Goal: Contribute content: Contribute content

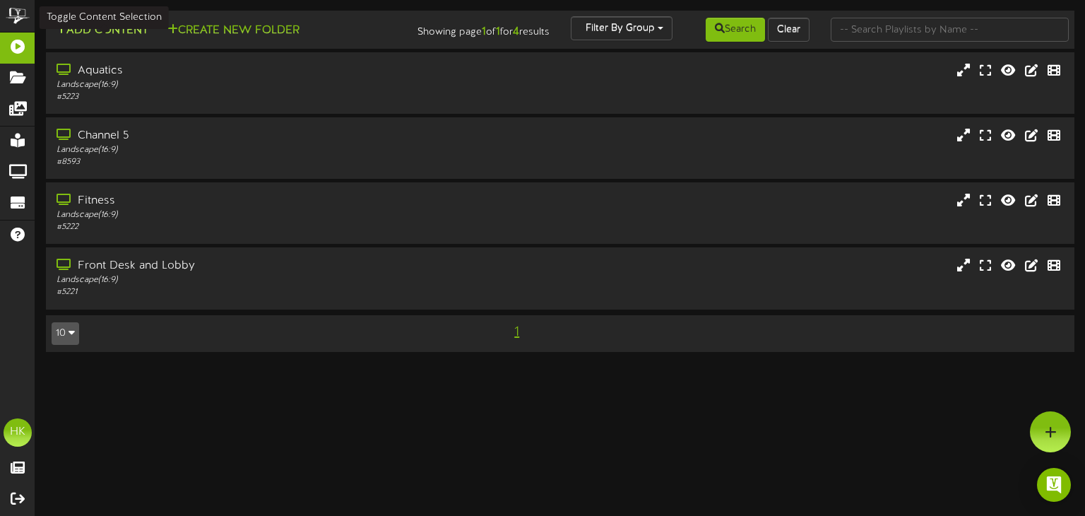
click at [92, 29] on button "Add Content" at bounding box center [102, 31] width 101 height 18
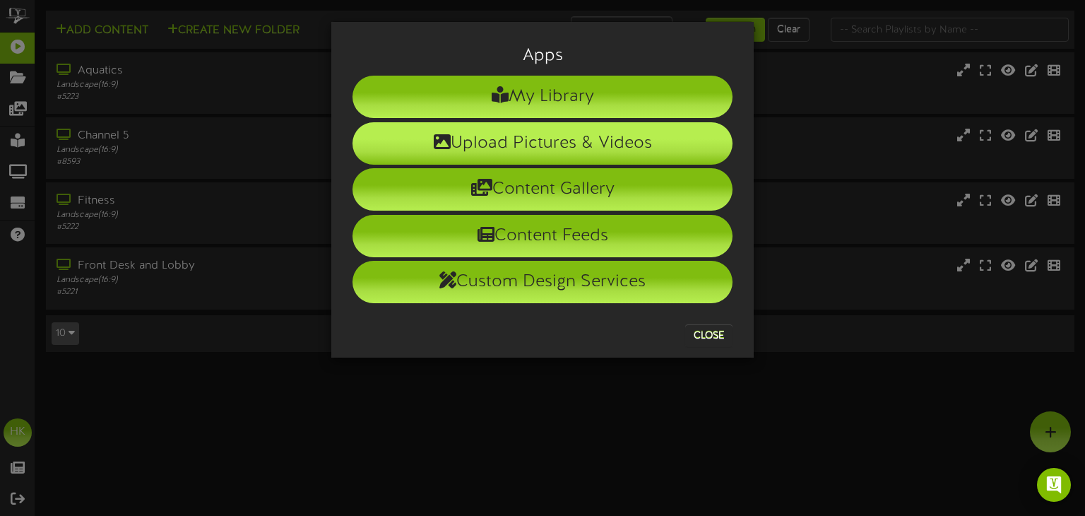
click at [552, 143] on li "Upload Pictures & Videos" at bounding box center [543, 143] width 380 height 42
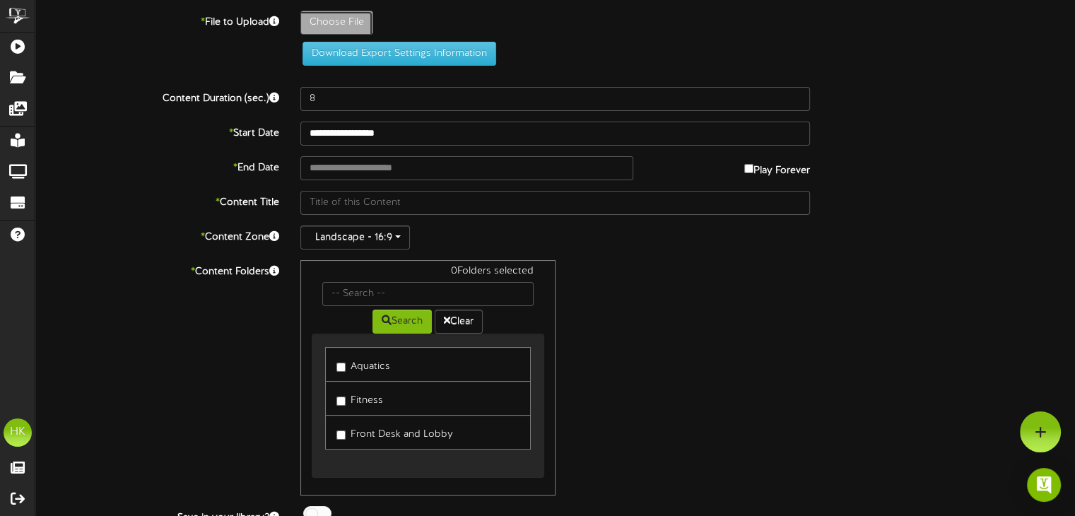
type input "**********"
type input "WaterPoloTournamentscreen"
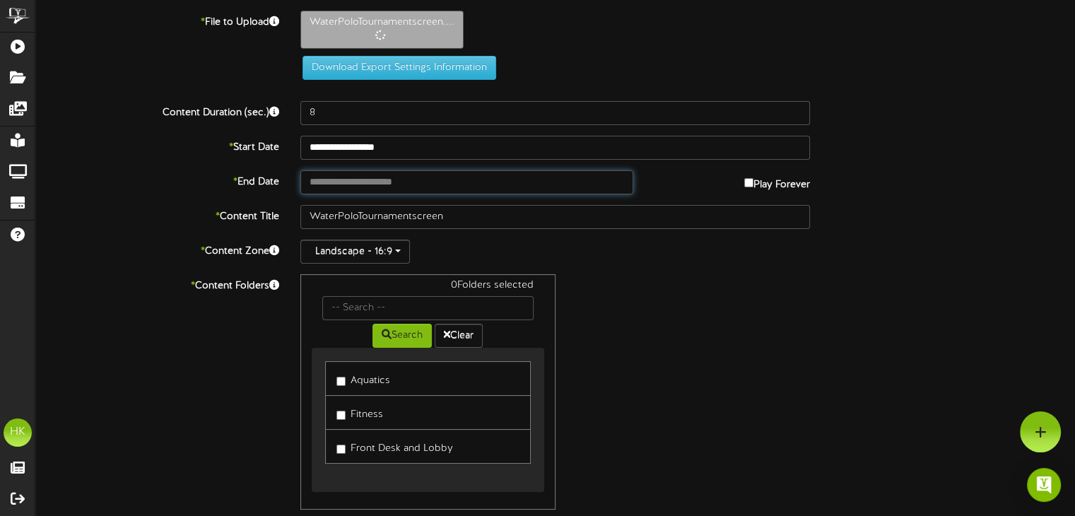
click at [317, 179] on input "text" at bounding box center [466, 182] width 332 height 24
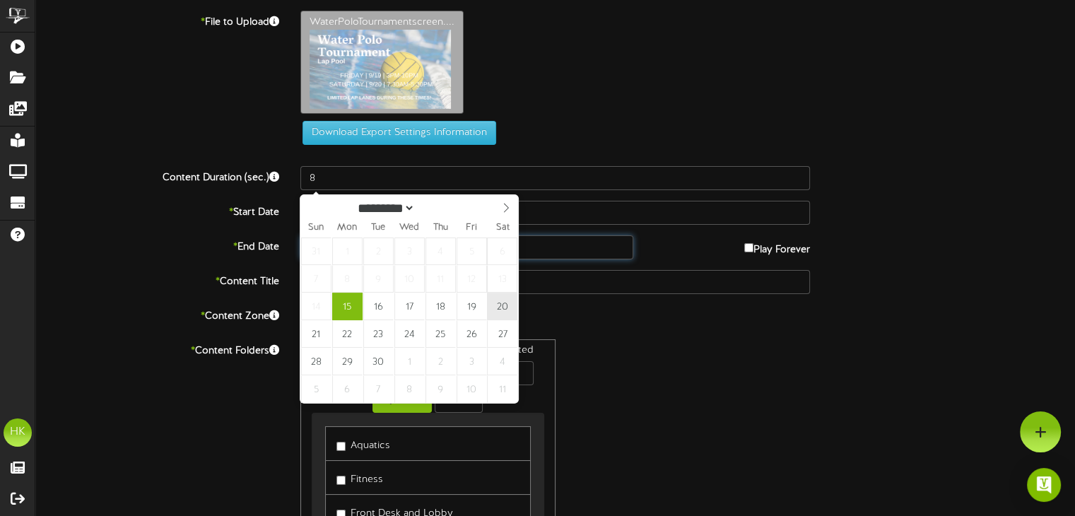
type input "**********"
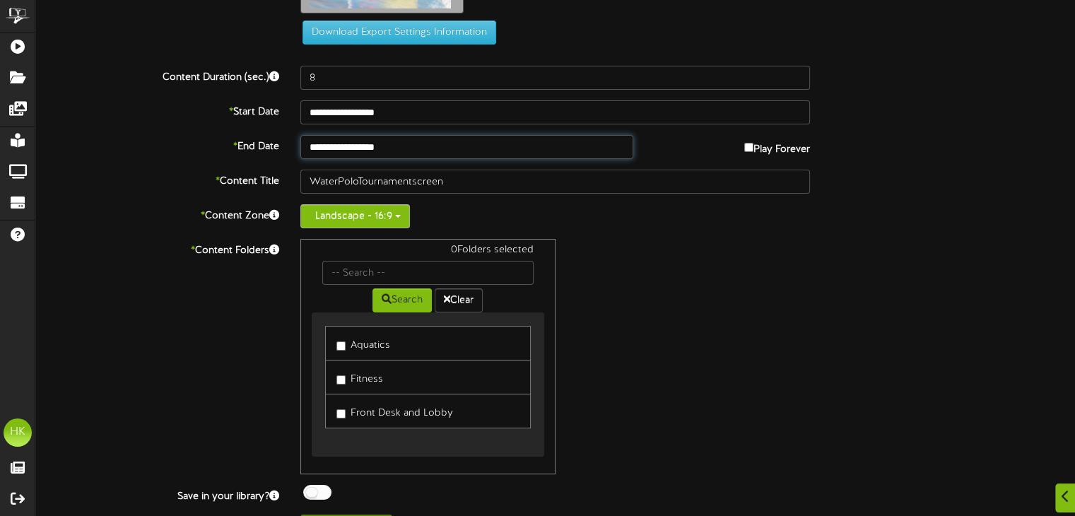
scroll to position [131, 0]
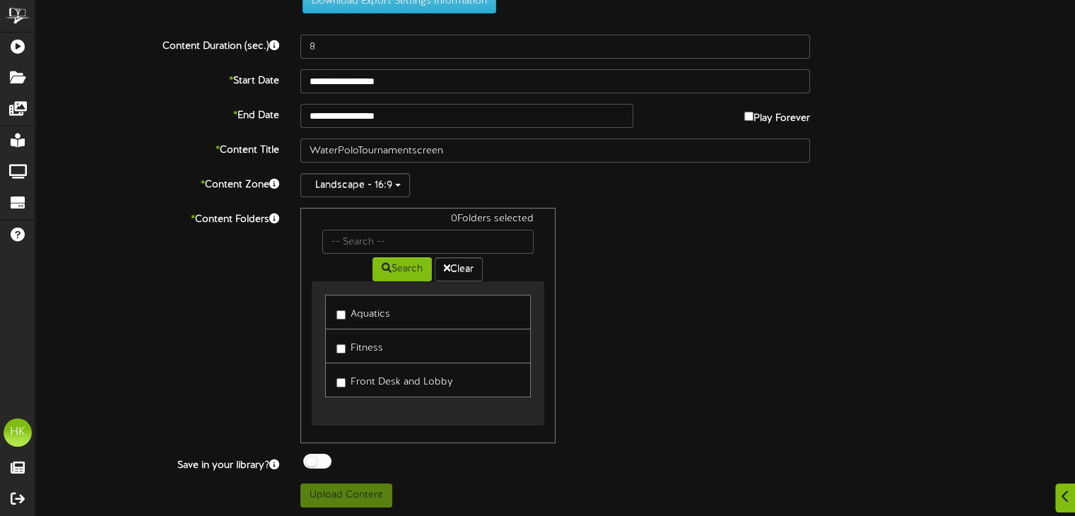
click at [342, 308] on label "Aquatics" at bounding box center [363, 311] width 54 height 19
click at [348, 493] on button "Upload Content" at bounding box center [346, 495] width 92 height 24
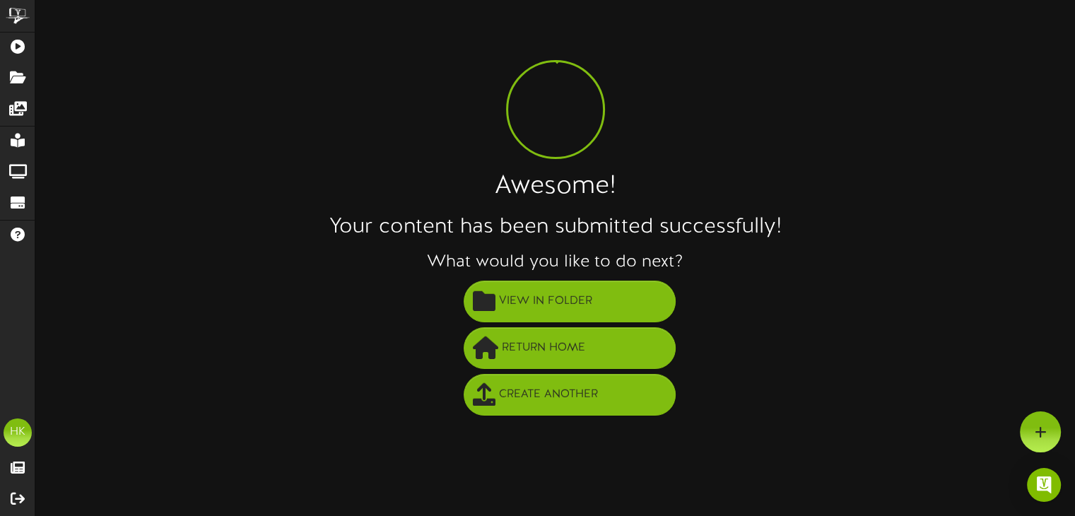
scroll to position [0, 0]
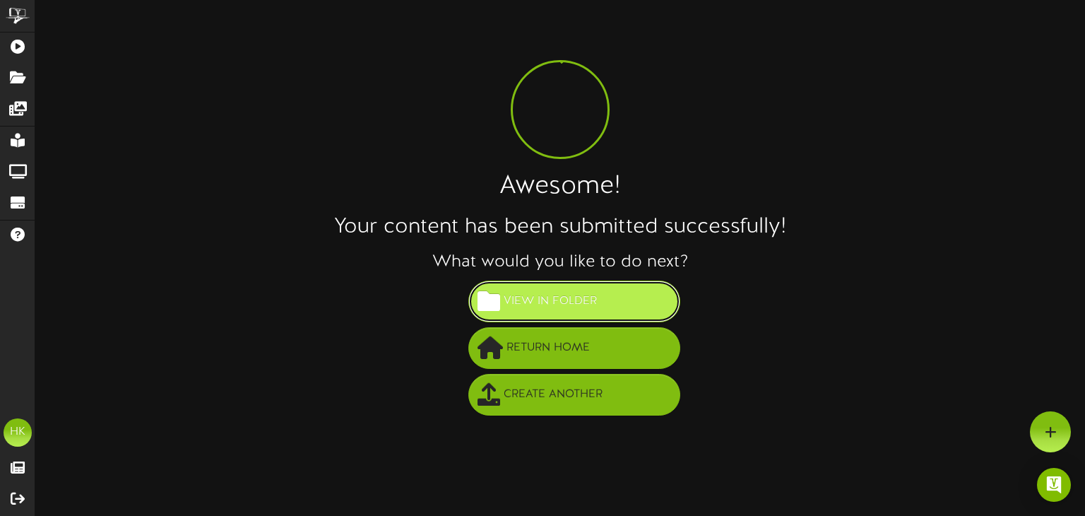
click at [533, 293] on span "View in Folder" at bounding box center [550, 301] width 100 height 23
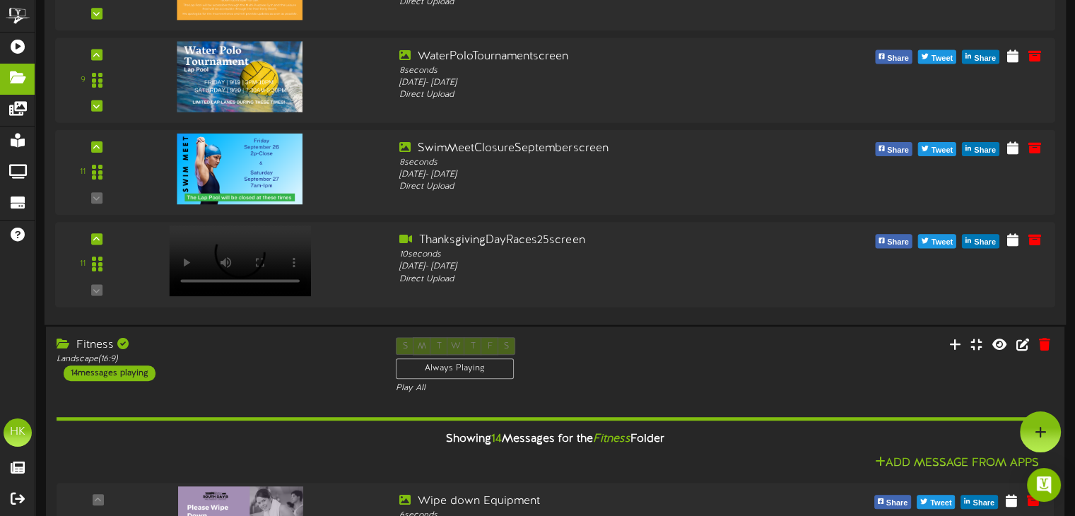
scroll to position [707, 0]
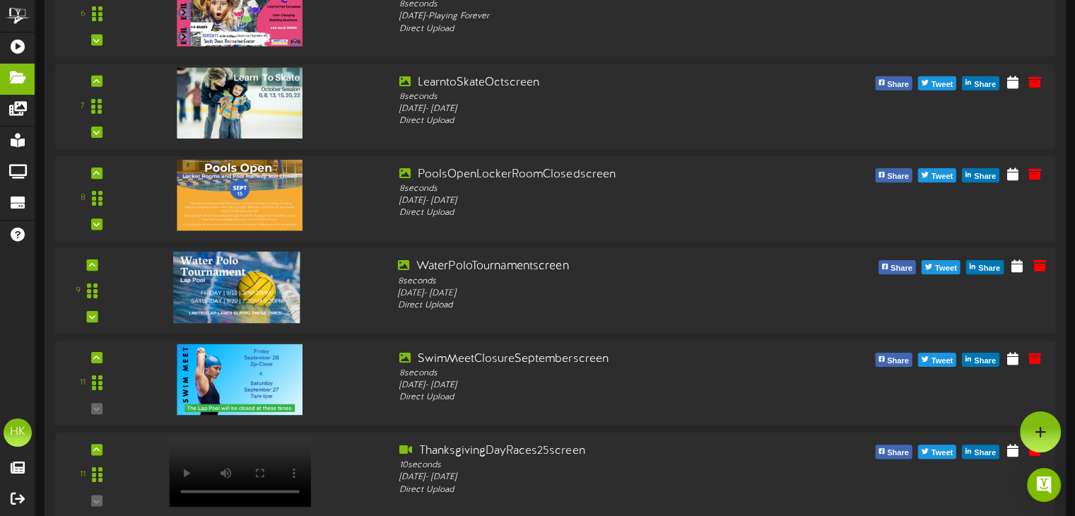
click at [269, 269] on img at bounding box center [236, 287] width 127 height 71
click at [1021, 263] on icon at bounding box center [1016, 265] width 13 height 16
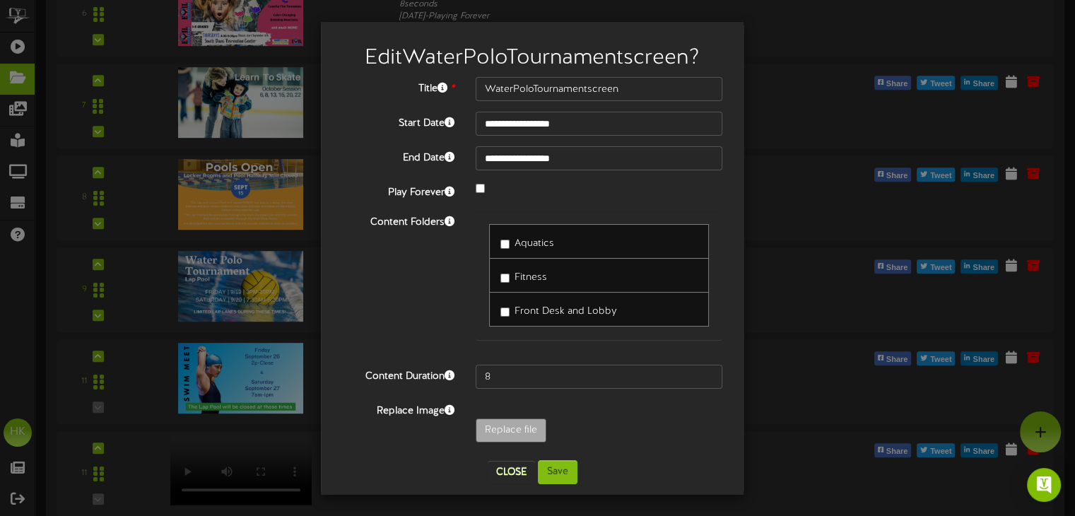
scroll to position [495, 0]
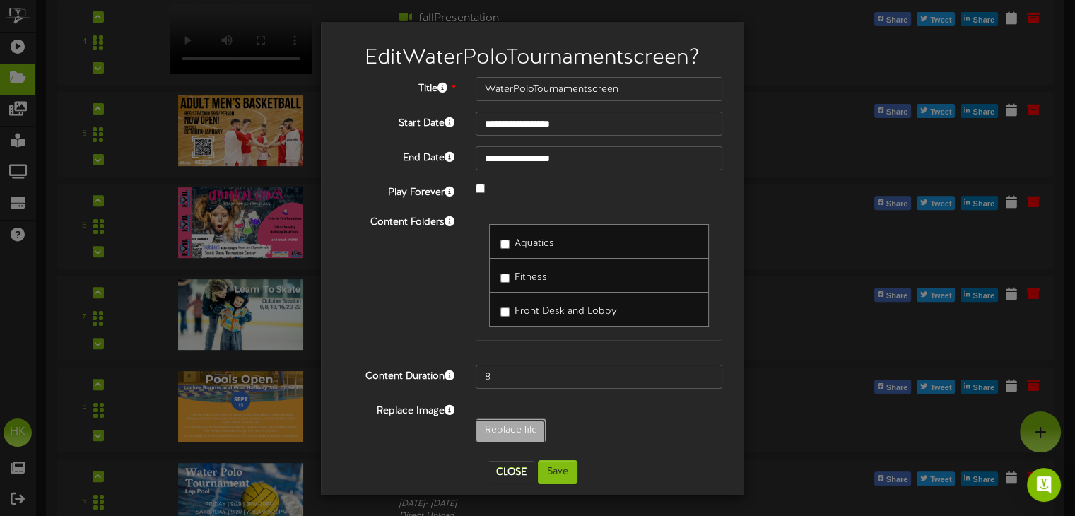
type input "**********"
click at [554, 471] on button "Save" at bounding box center [558, 472] width 40 height 24
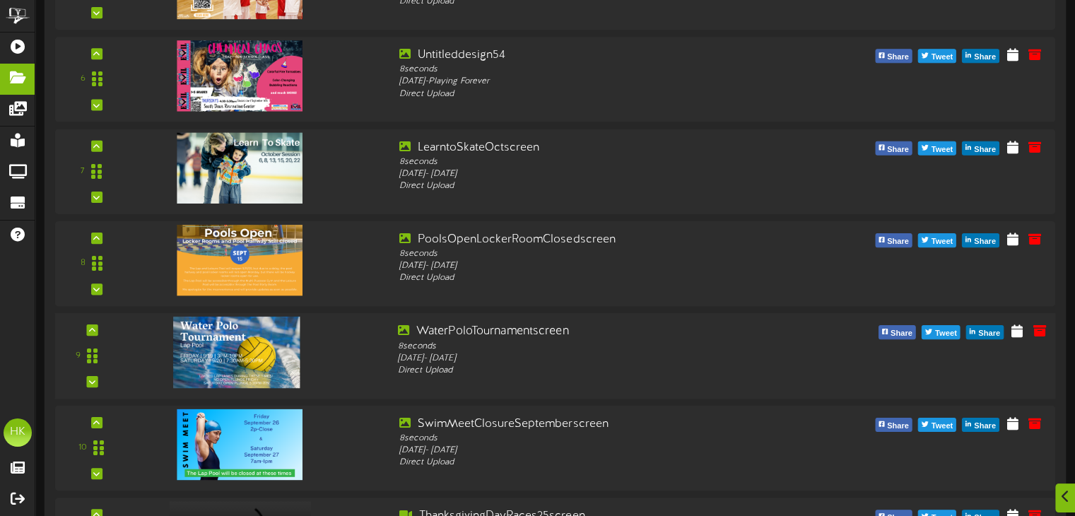
scroll to position [707, 0]
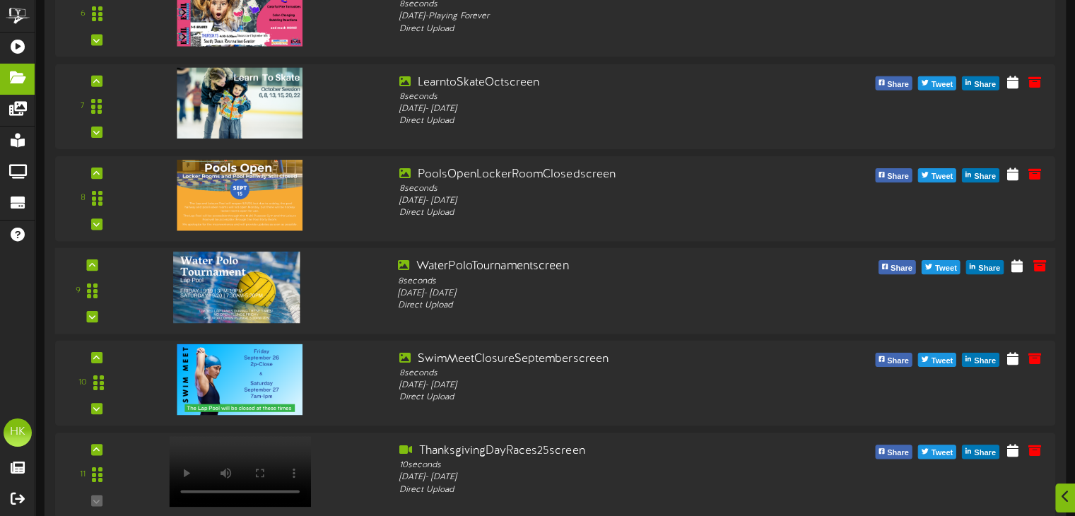
click at [258, 270] on img at bounding box center [236, 287] width 127 height 71
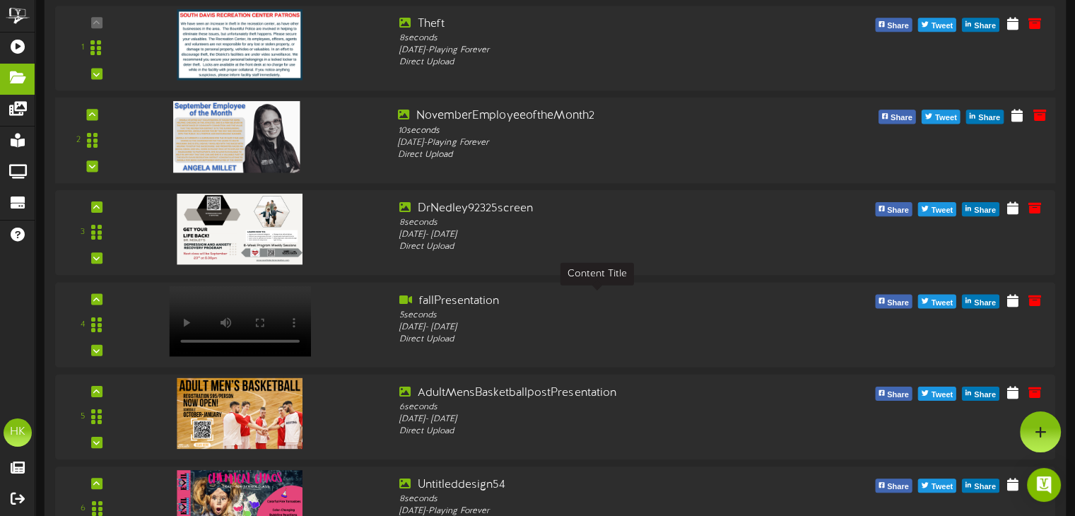
scroll to position [0, 0]
